Goal: Information Seeking & Learning: Learn about a topic

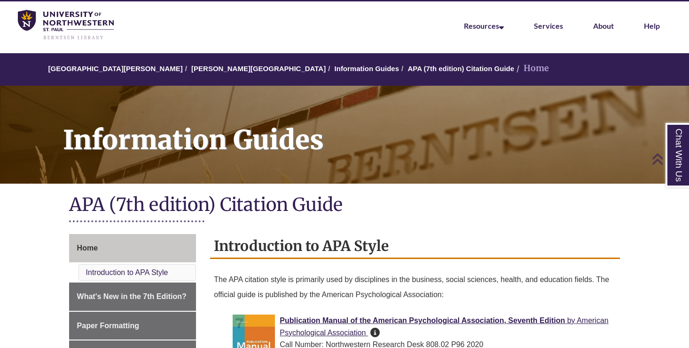
scroll to position [26, 0]
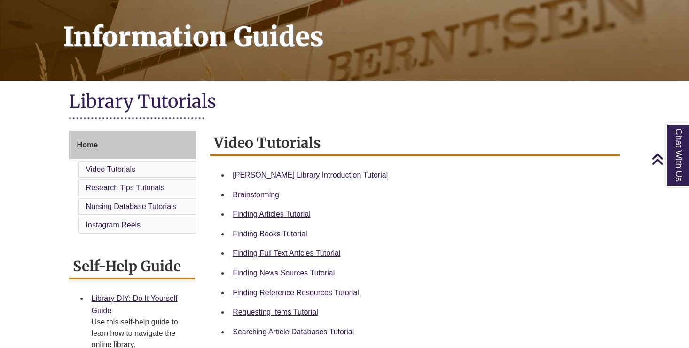
scroll to position [133, 0]
click at [174, 118] on hr at bounding box center [136, 122] width 135 height 9
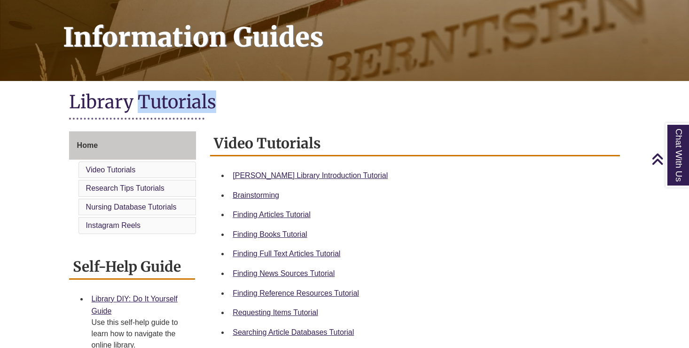
click at [174, 118] on hr at bounding box center [136, 122] width 135 height 9
click at [111, 99] on h1 "Library Tutorials" at bounding box center [345, 102] width 552 height 25
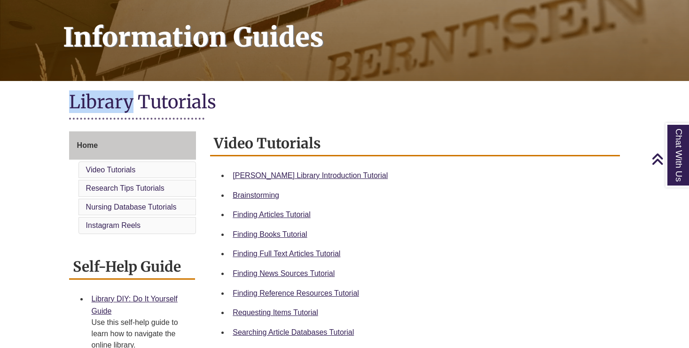
click at [111, 99] on h1 "Library Tutorials" at bounding box center [345, 102] width 552 height 25
drag, startPoint x: 130, startPoint y: 103, endPoint x: 136, endPoint y: 104, distance: 5.8
click at [136, 104] on h1 "Library Tutorials" at bounding box center [345, 102] width 552 height 25
click at [257, 143] on h2 "Video Tutorials" at bounding box center [415, 143] width 410 height 25
drag, startPoint x: 319, startPoint y: 145, endPoint x: 324, endPoint y: 146, distance: 5.4
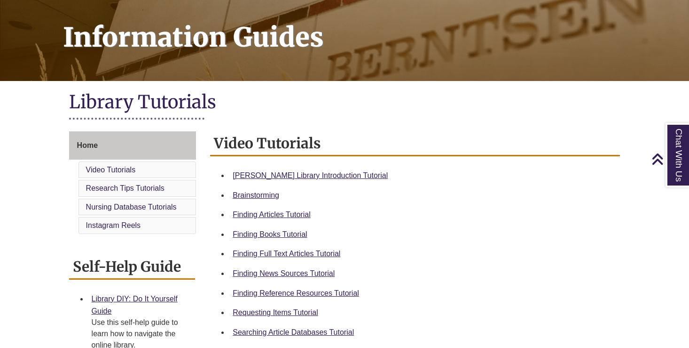
click at [324, 146] on h2 "Video Tutorials" at bounding box center [415, 143] width 410 height 25
drag, startPoint x: 214, startPoint y: 140, endPoint x: 206, endPoint y: 140, distance: 8.0
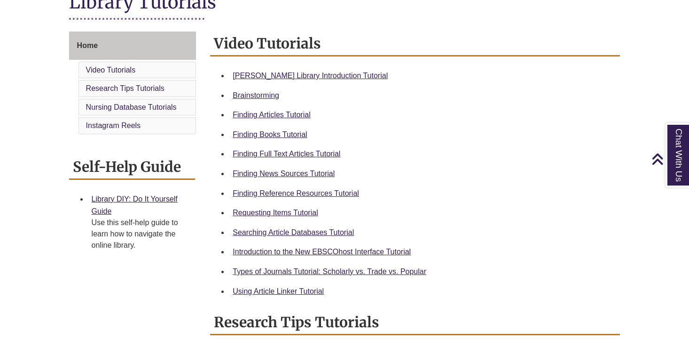
scroll to position [233, 0]
